Goal: Connect with others: Connect with other users

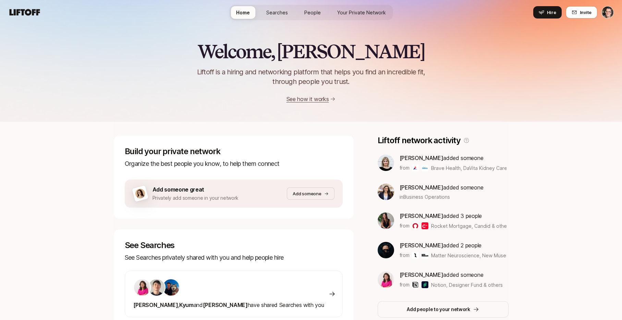
click at [288, 14] on span "Searches" at bounding box center [277, 12] width 22 height 7
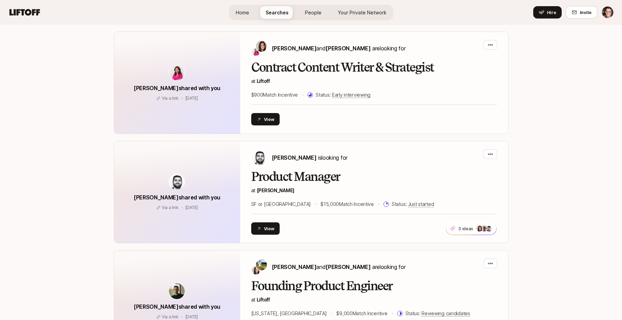
scroll to position [1202, 0]
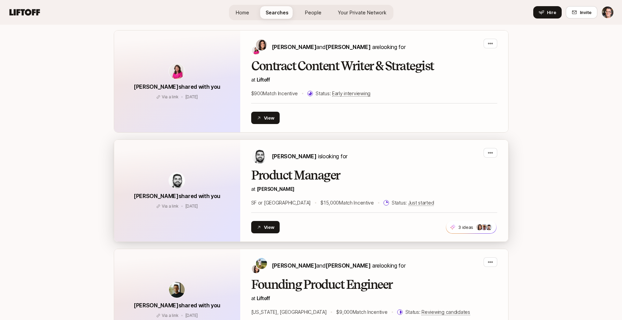
click at [218, 166] on div "Hessam Mostajabi shared with you Via a link Jun 5 Via a link Jun 5" at bounding box center [177, 191] width 126 height 102
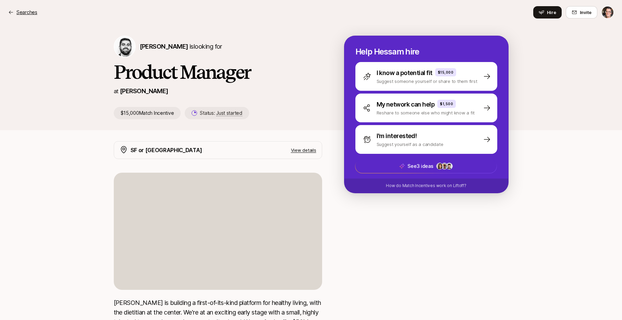
click at [24, 11] on p "Searches" at bounding box center [26, 12] width 21 height 8
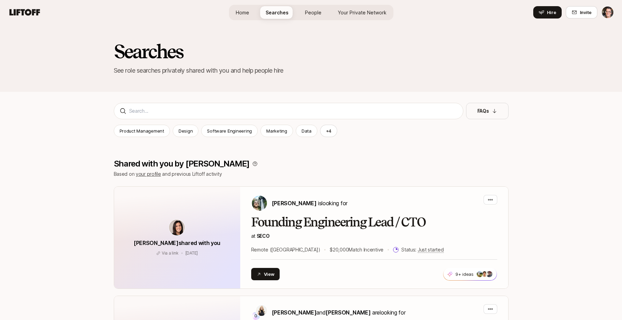
click at [244, 16] on link "Home" at bounding box center [242, 12] width 24 height 13
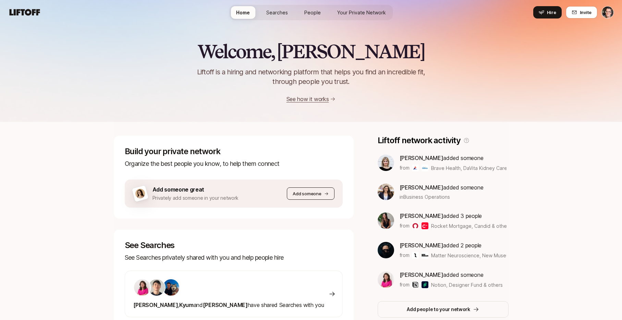
click at [316, 193] on p "Add someone" at bounding box center [307, 193] width 28 height 7
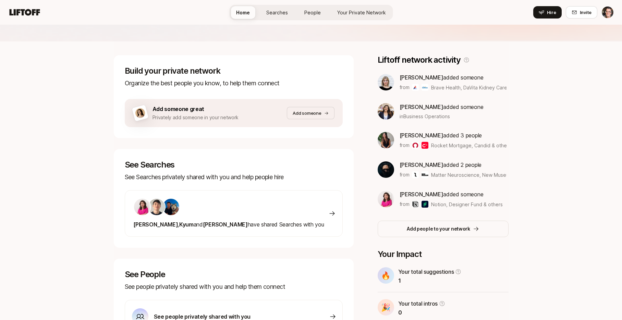
scroll to position [124, 0]
